Goal: Find specific page/section: Find specific page/section

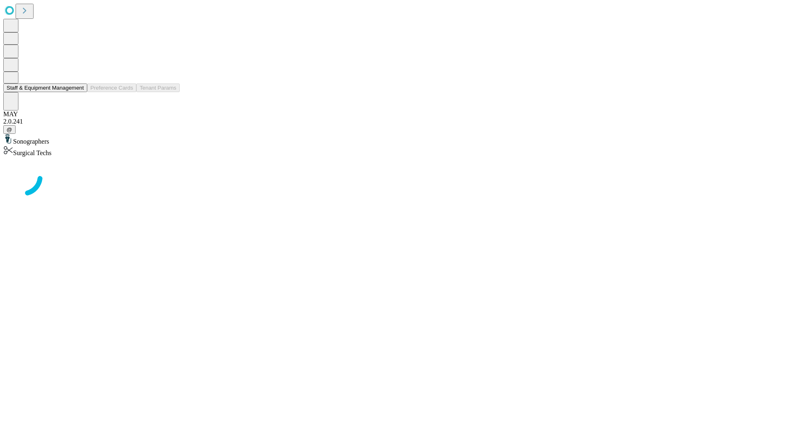
click at [78, 92] on button "Staff & Equipment Management" at bounding box center [45, 88] width 84 height 9
